Goal: Information Seeking & Learning: Learn about a topic

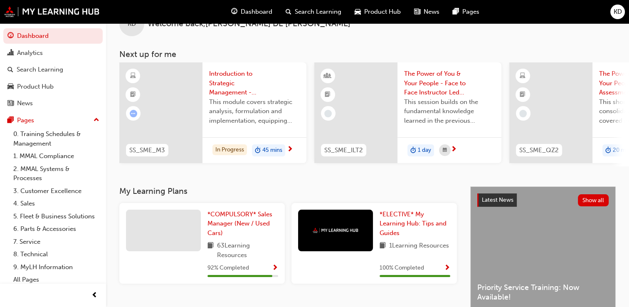
scroll to position [23, 0]
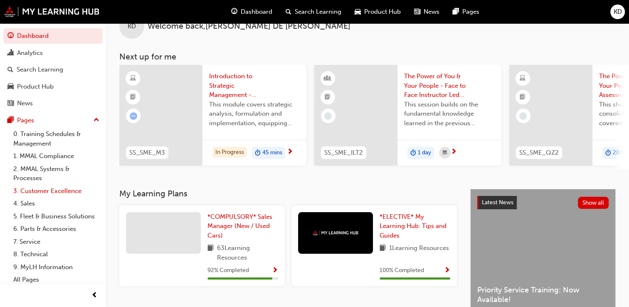
click at [40, 189] on link "3. Customer Excellence" at bounding box center [56, 190] width 93 height 13
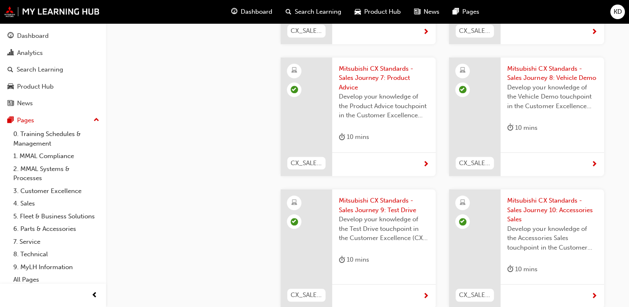
scroll to position [742, 0]
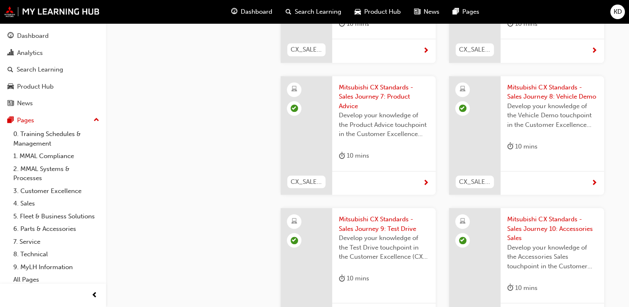
click at [520, 101] on span "Develop your knowledge of the Vehicle Demo touchpoint in the Customer Excellenc…" at bounding box center [552, 115] width 90 height 28
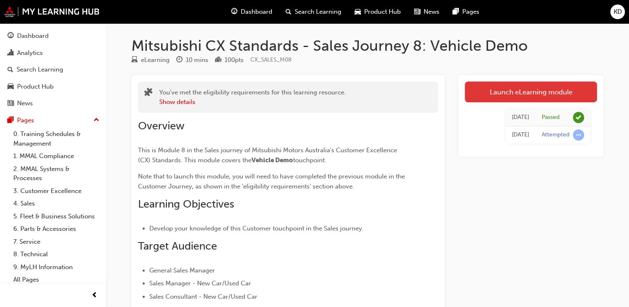
click at [528, 94] on link "Launch eLearning module" at bounding box center [531, 91] width 132 height 21
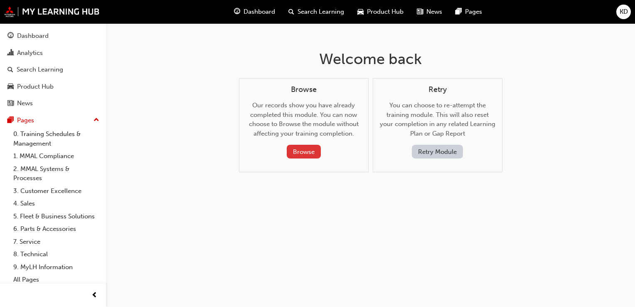
click at [301, 153] on button "Browse" at bounding box center [304, 152] width 34 height 14
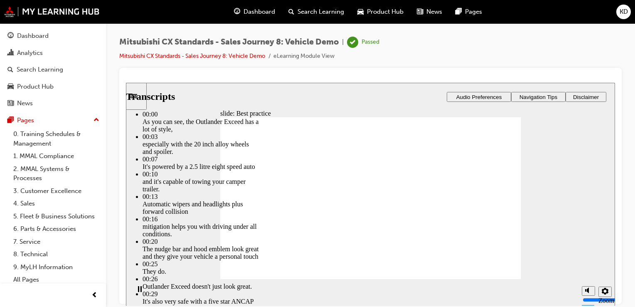
type input "89"
click at [172, 56] on link "Mitsubishi CX Standards - Sales Journey 8: Vehicle Demo" at bounding box center [192, 55] width 146 height 7
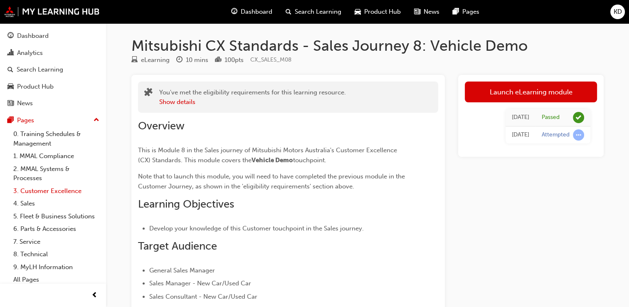
click at [54, 190] on link "3. Customer Excellence" at bounding box center [56, 190] width 93 height 13
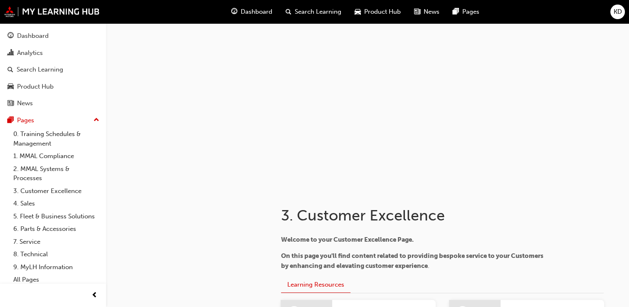
click at [629, 302] on html "Your version of Internet Explorer is outdated and not supported. Please upgrade…" at bounding box center [314, 153] width 629 height 307
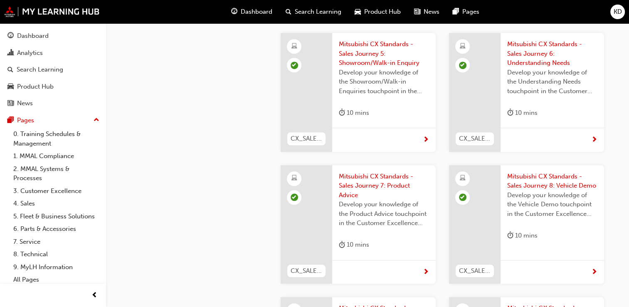
scroll to position [665, 0]
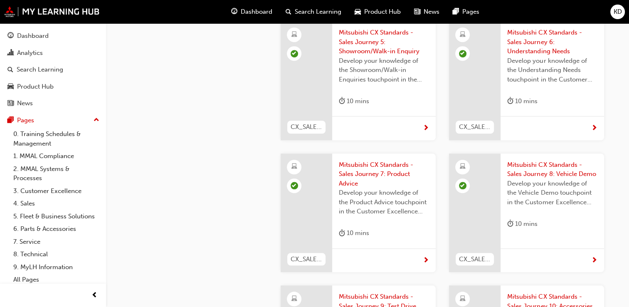
click at [383, 160] on span "Mitsubishi CX Standards - Sales Journey 7: Product Advice" at bounding box center [384, 174] width 90 height 28
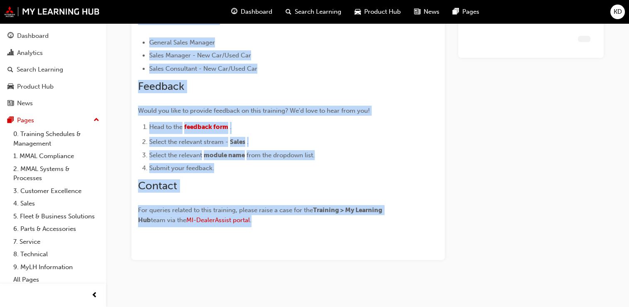
click at [383, 159] on li "Select the relevant module name from the dropdown list." at bounding box center [278, 155] width 259 height 10
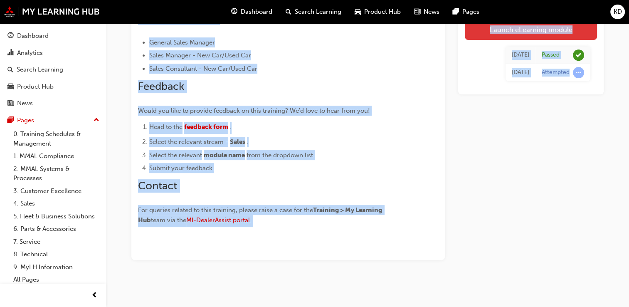
click at [507, 34] on link "Launch eLearning module" at bounding box center [531, 29] width 132 height 21
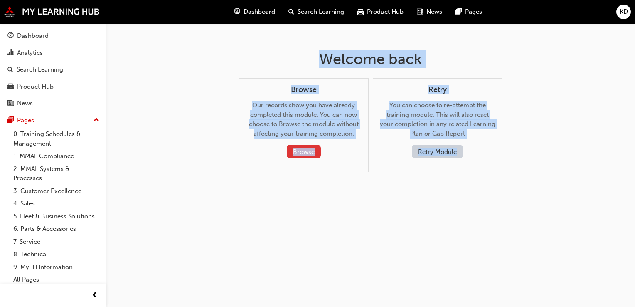
click at [309, 150] on button "Browse" at bounding box center [304, 152] width 34 height 14
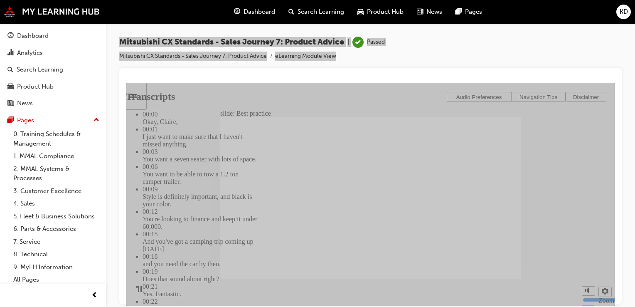
type input "89"
